Goal: Task Accomplishment & Management: Complete application form

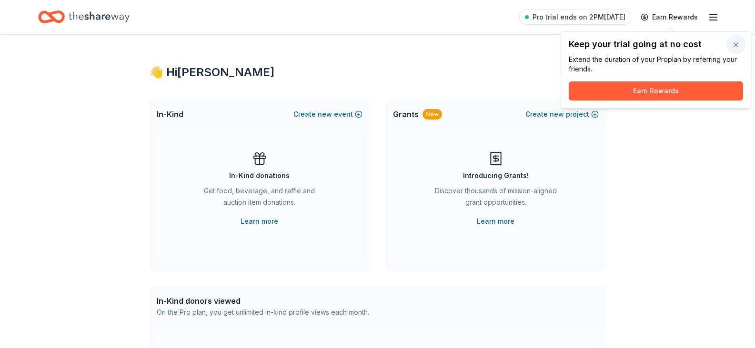
click at [737, 42] on button "button" at bounding box center [736, 44] width 19 height 19
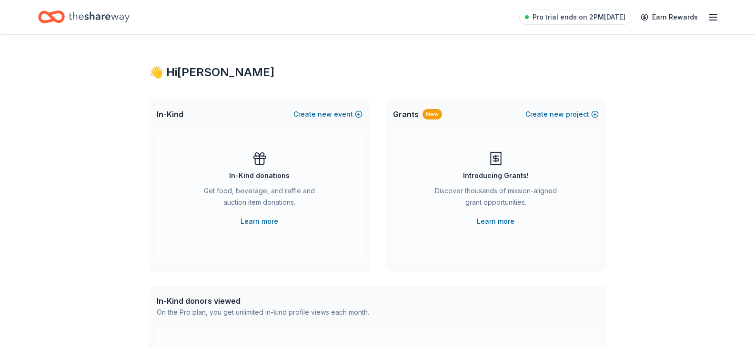
click at [89, 15] on icon "Home" at bounding box center [99, 17] width 61 height 20
click at [712, 14] on line "button" at bounding box center [714, 14] width 8 height 0
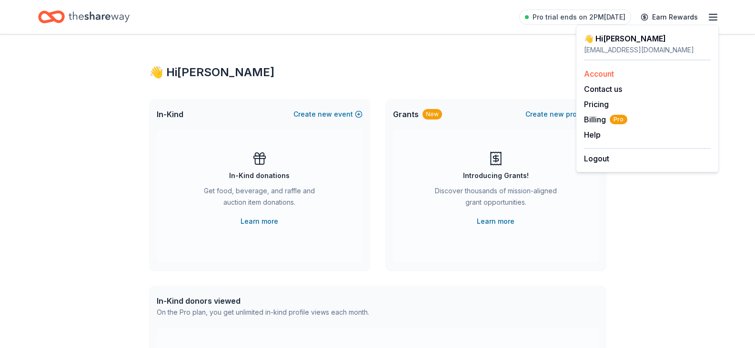
click at [604, 70] on link "Account" at bounding box center [599, 74] width 30 height 10
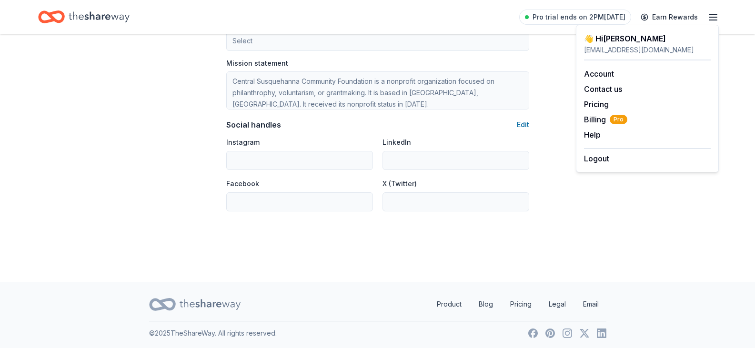
scroll to position [574, 0]
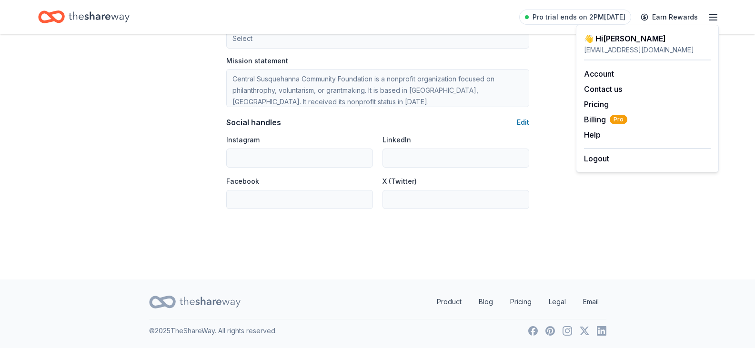
click at [76, 14] on icon "Home" at bounding box center [99, 17] width 61 height 20
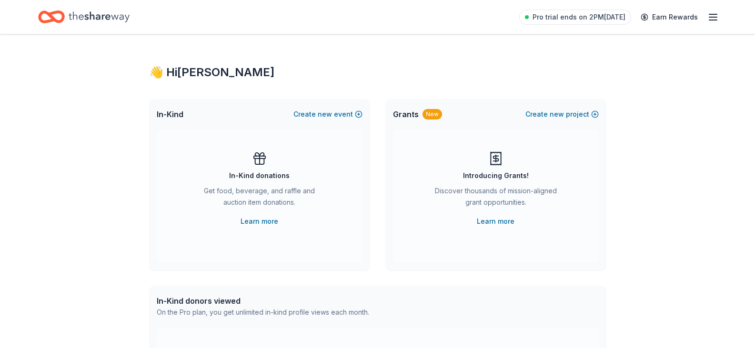
click at [716, 15] on icon "button" at bounding box center [713, 16] width 11 height 11
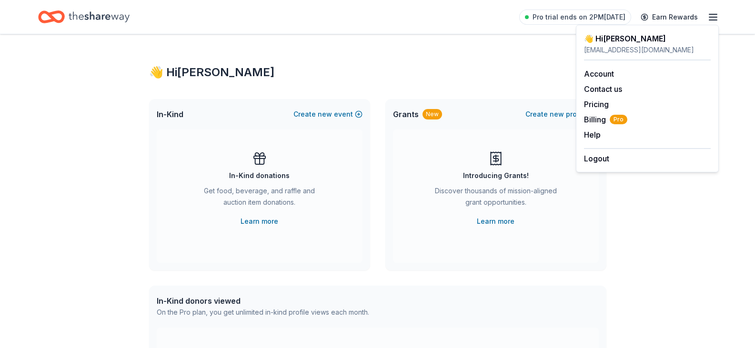
click at [62, 212] on div "👋 Hi Gail In-Kind Create new event In-Kind donations Get food, beverage, and ra…" at bounding box center [377, 312] width 755 height 557
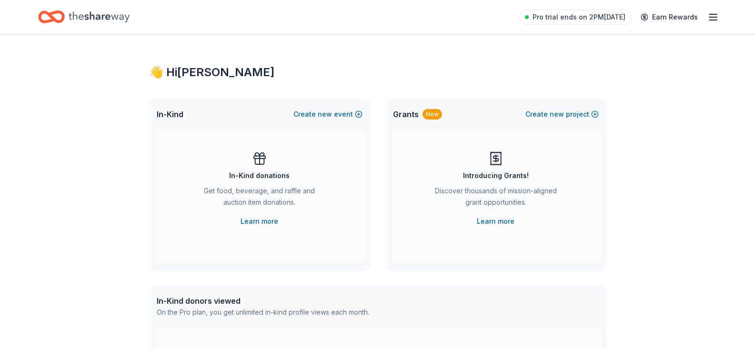
click at [260, 153] on icon at bounding box center [259, 158] width 15 height 15
click at [91, 15] on icon "Home" at bounding box center [99, 17] width 61 height 20
click at [567, 18] on div "Invite a friend and earn $30 credit Invite a friend and earn $30 credit" at bounding box center [585, 16] width 106 height 13
click at [713, 13] on icon "button" at bounding box center [713, 16] width 11 height 11
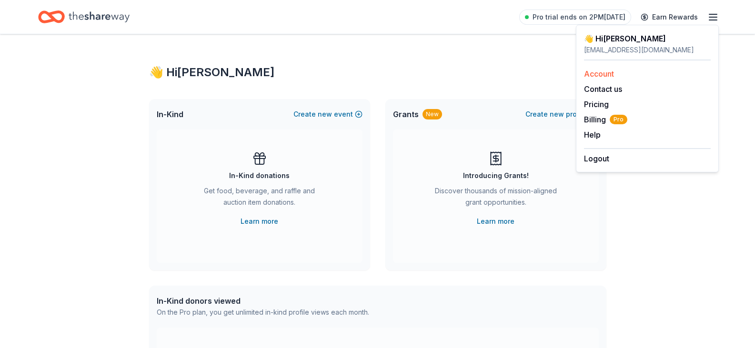
click at [605, 74] on link "Account" at bounding box center [599, 74] width 30 height 10
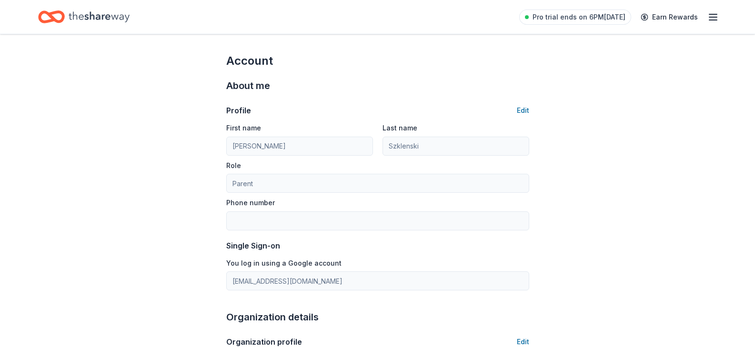
click at [713, 19] on icon "button" at bounding box center [713, 16] width 11 height 11
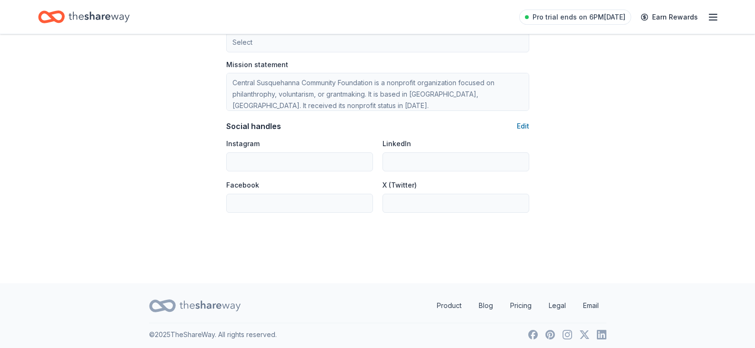
scroll to position [574, 0]
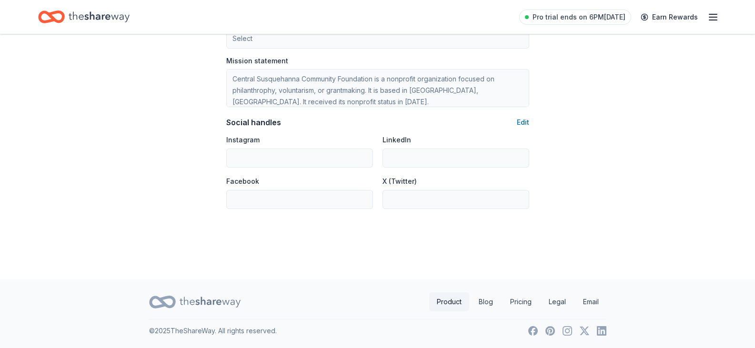
click at [451, 302] on link "Product" at bounding box center [449, 302] width 40 height 19
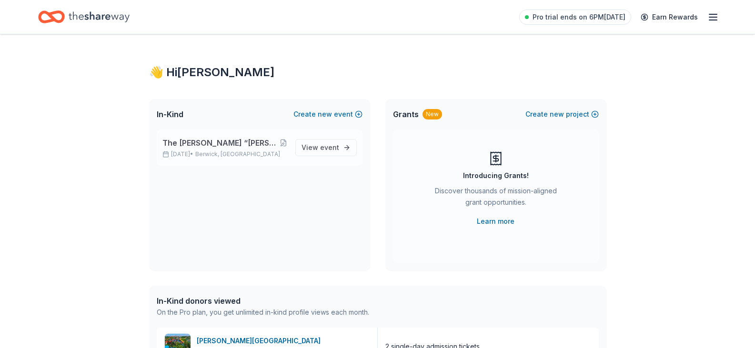
click at [194, 154] on p "Aug 31, 2025 • Berwick, PA" at bounding box center [225, 155] width 125 height 8
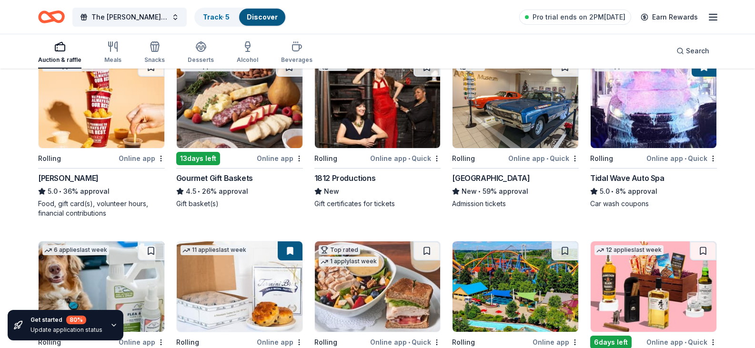
scroll to position [334, 0]
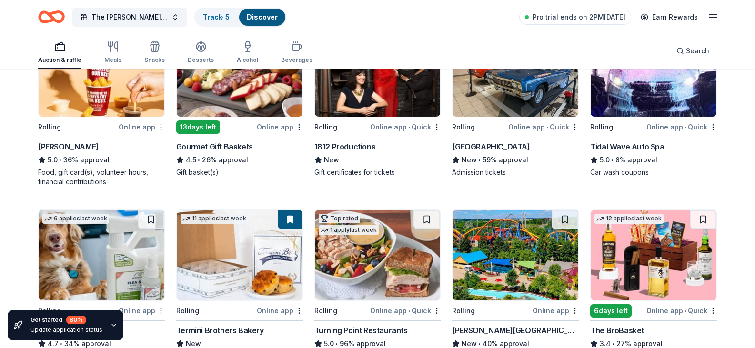
click at [536, 133] on div "Online app • Quick" at bounding box center [543, 127] width 71 height 12
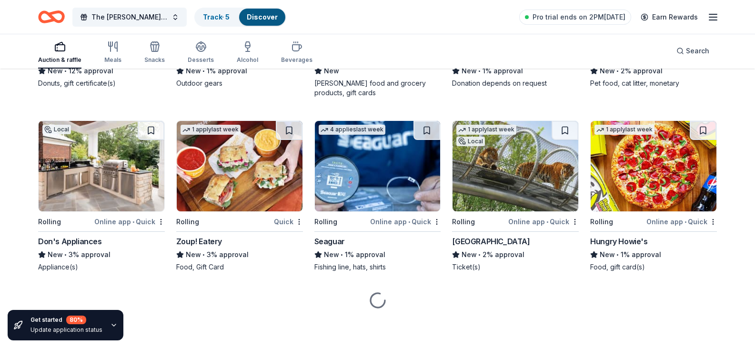
scroll to position [3546, 0]
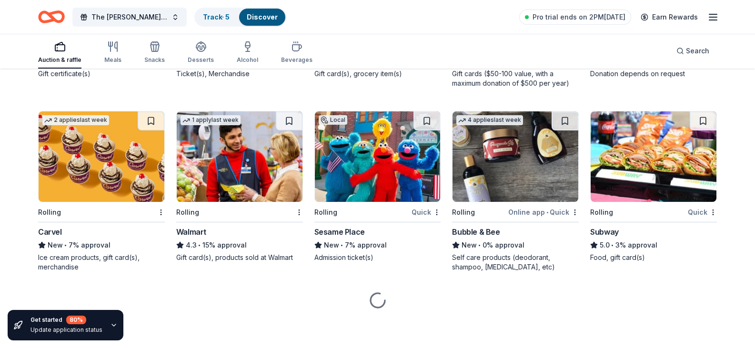
scroll to position [3975, 0]
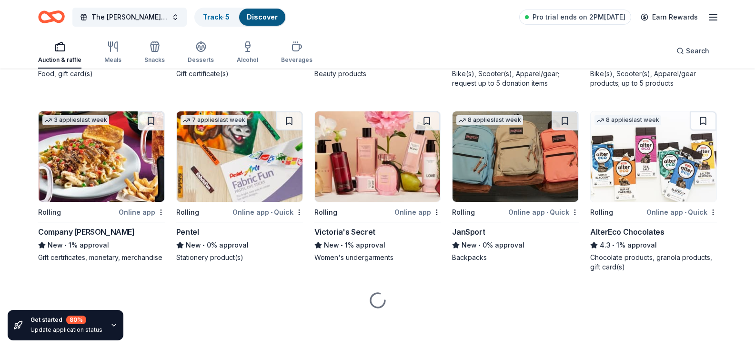
scroll to position [4507, 0]
drag, startPoint x: 721, startPoint y: 265, endPoint x: 739, endPoint y: 232, distance: 38.2
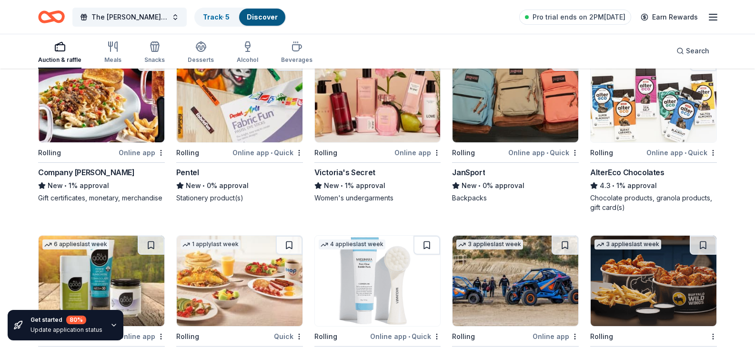
scroll to position [4396, 0]
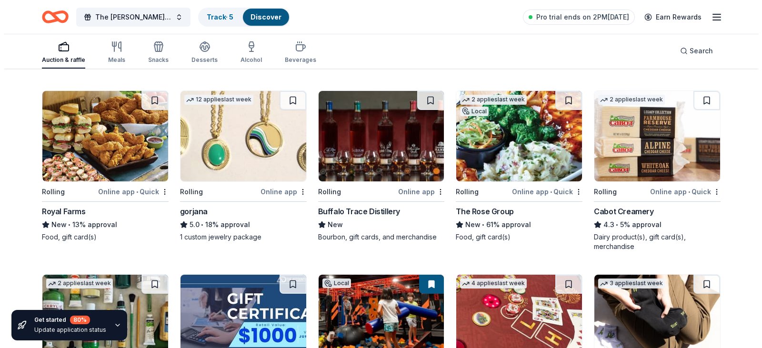
scroll to position [965, 0]
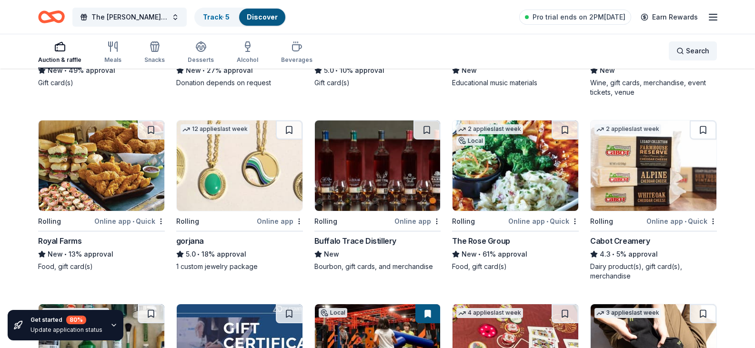
click at [680, 50] on div "Search" at bounding box center [693, 50] width 33 height 11
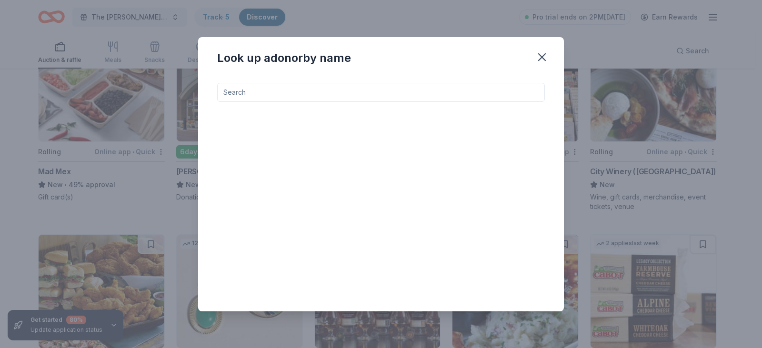
click at [439, 92] on input at bounding box center [381, 92] width 328 height 19
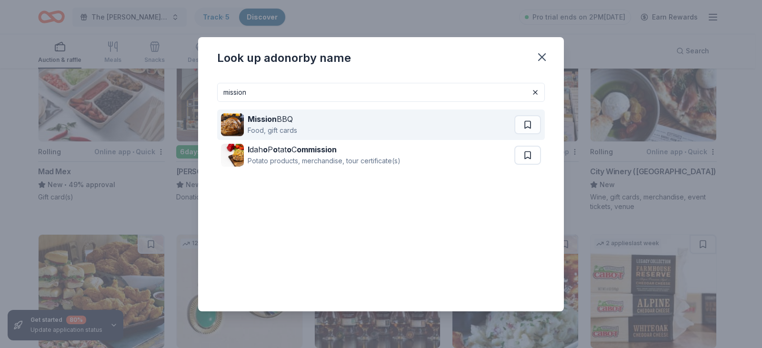
type input "mission"
click at [267, 122] on strong "Mission" at bounding box center [262, 119] width 29 height 10
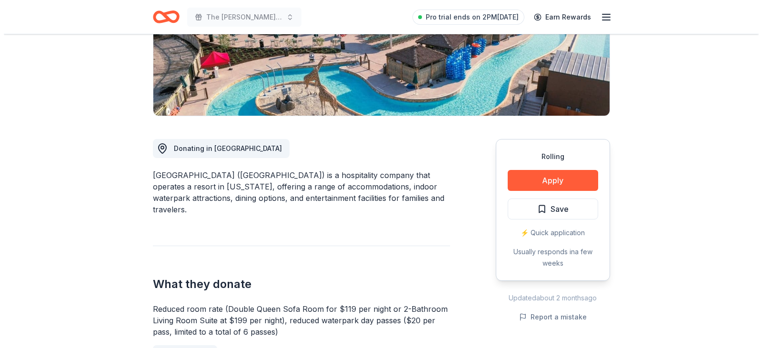
scroll to position [191, 0]
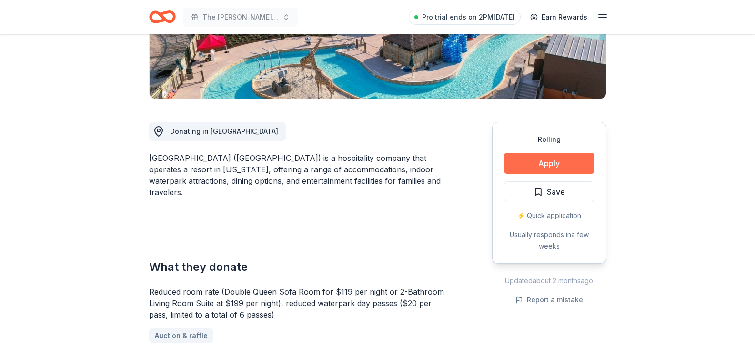
click at [551, 161] on button "Apply" at bounding box center [549, 163] width 91 height 21
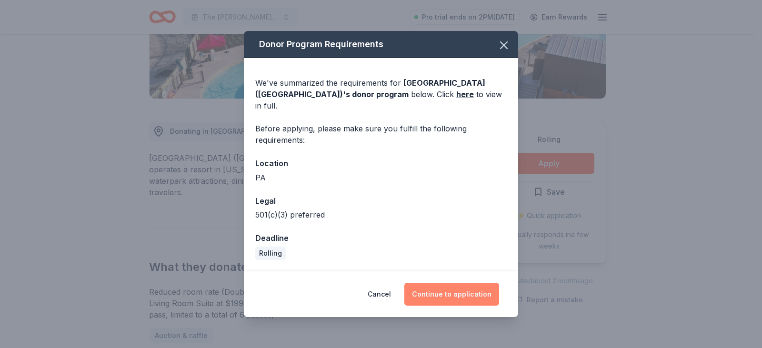
click at [478, 287] on button "Continue to application" at bounding box center [452, 294] width 95 height 23
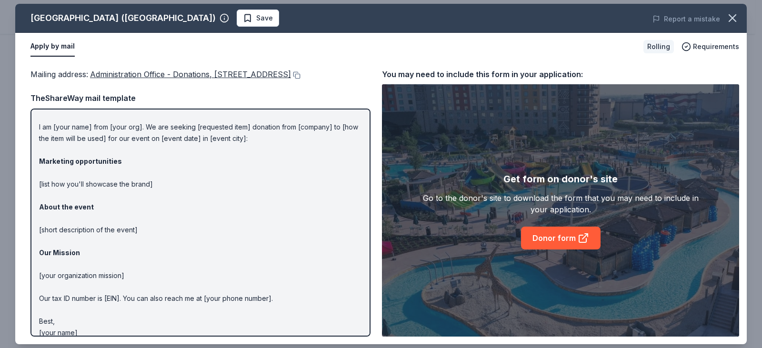
scroll to position [29, 0]
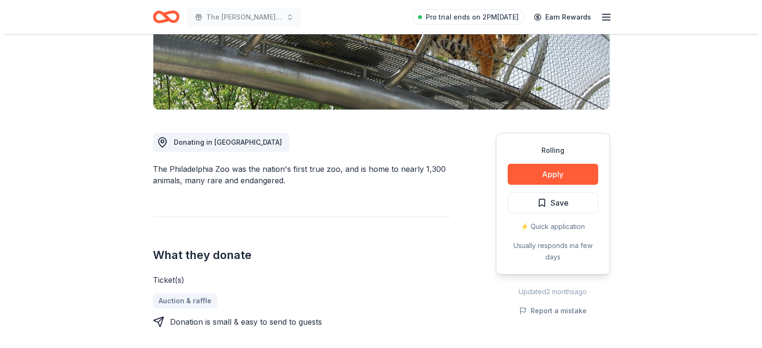
scroll to position [191, 0]
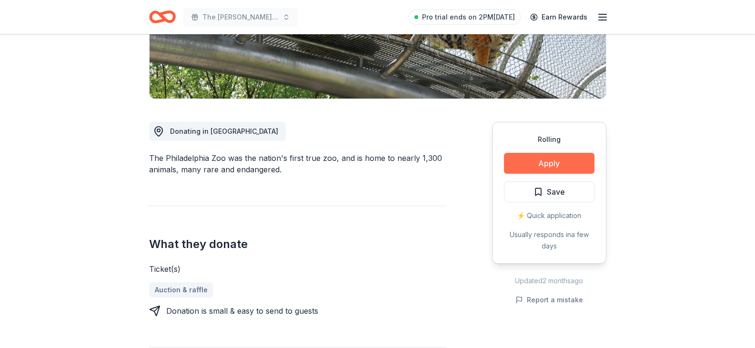
click at [552, 161] on button "Apply" at bounding box center [549, 163] width 91 height 21
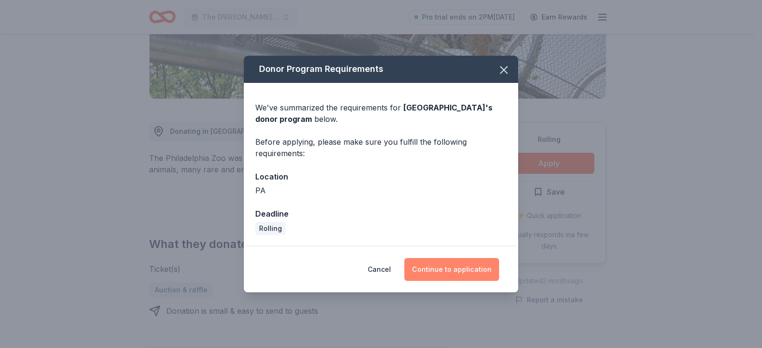
click at [471, 267] on button "Continue to application" at bounding box center [452, 269] width 95 height 23
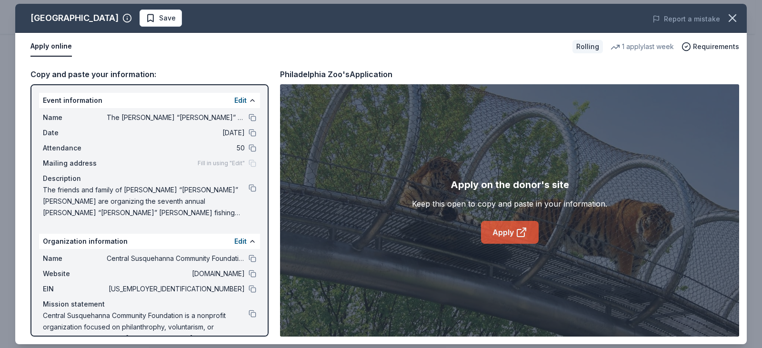
click at [523, 231] on icon at bounding box center [523, 230] width 5 height 5
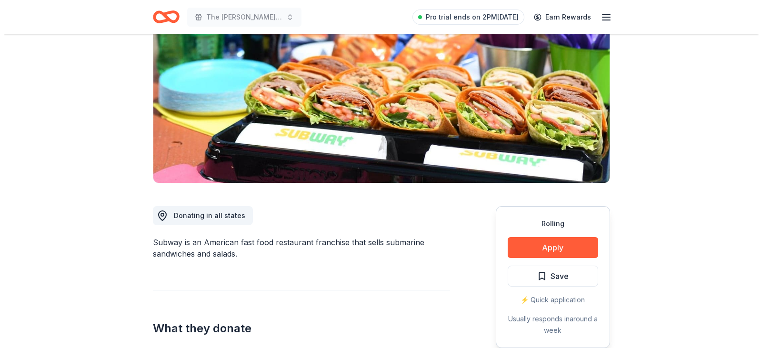
scroll to position [143, 0]
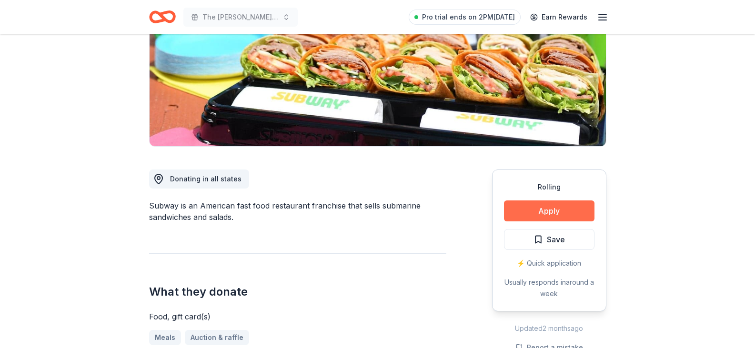
click at [564, 207] on button "Apply" at bounding box center [549, 211] width 91 height 21
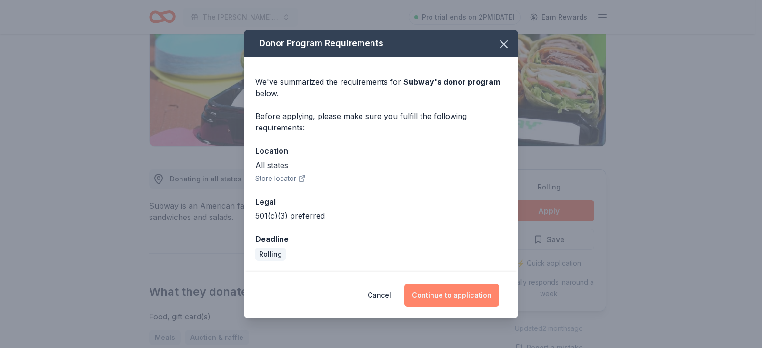
click at [461, 295] on button "Continue to application" at bounding box center [452, 295] width 95 height 23
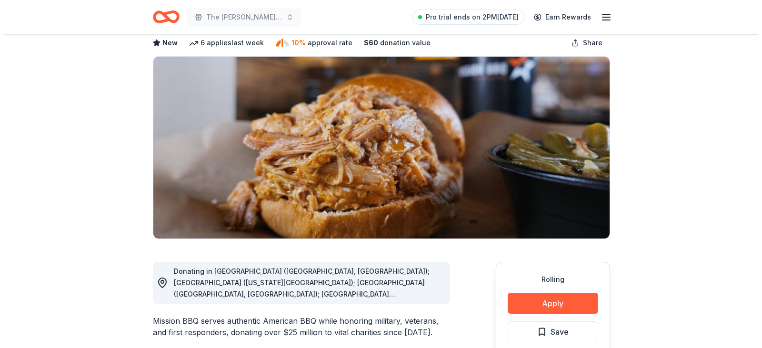
scroll to position [95, 0]
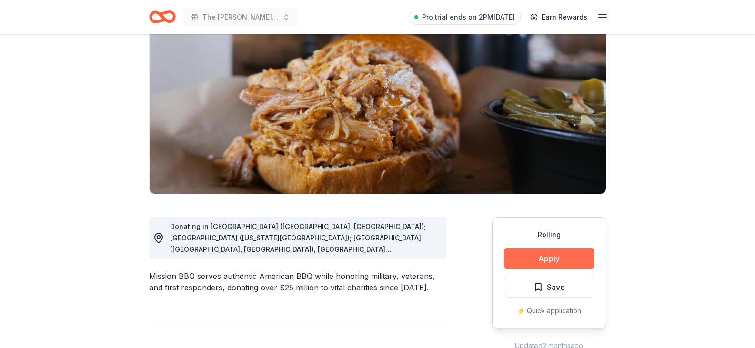
click at [548, 255] on button "Apply" at bounding box center [549, 258] width 91 height 21
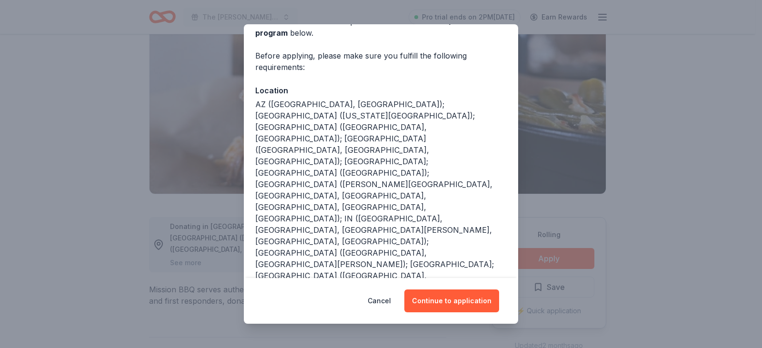
scroll to position [112, 0]
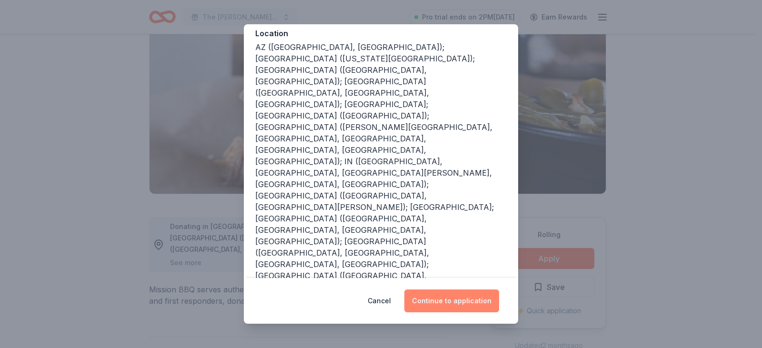
click at [476, 300] on button "Continue to application" at bounding box center [452, 301] width 95 height 23
